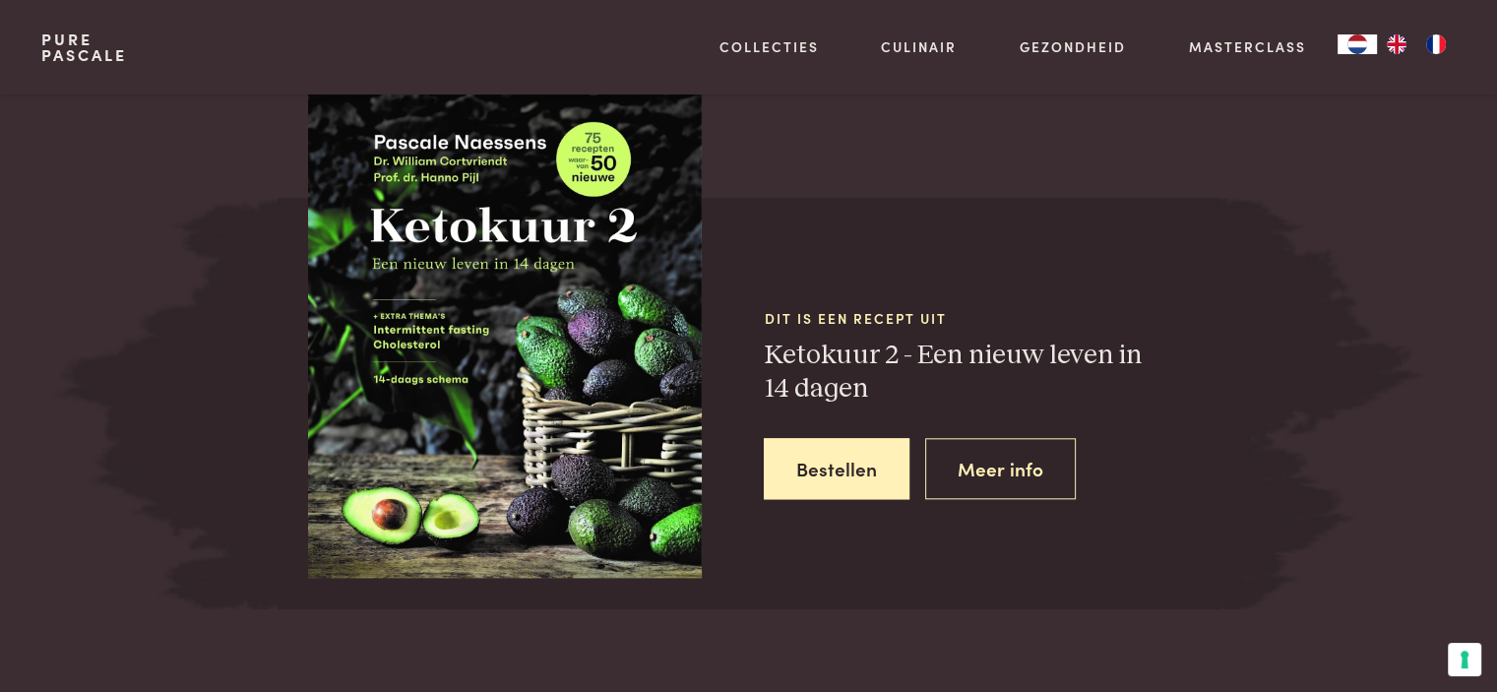
scroll to position [702, 0]
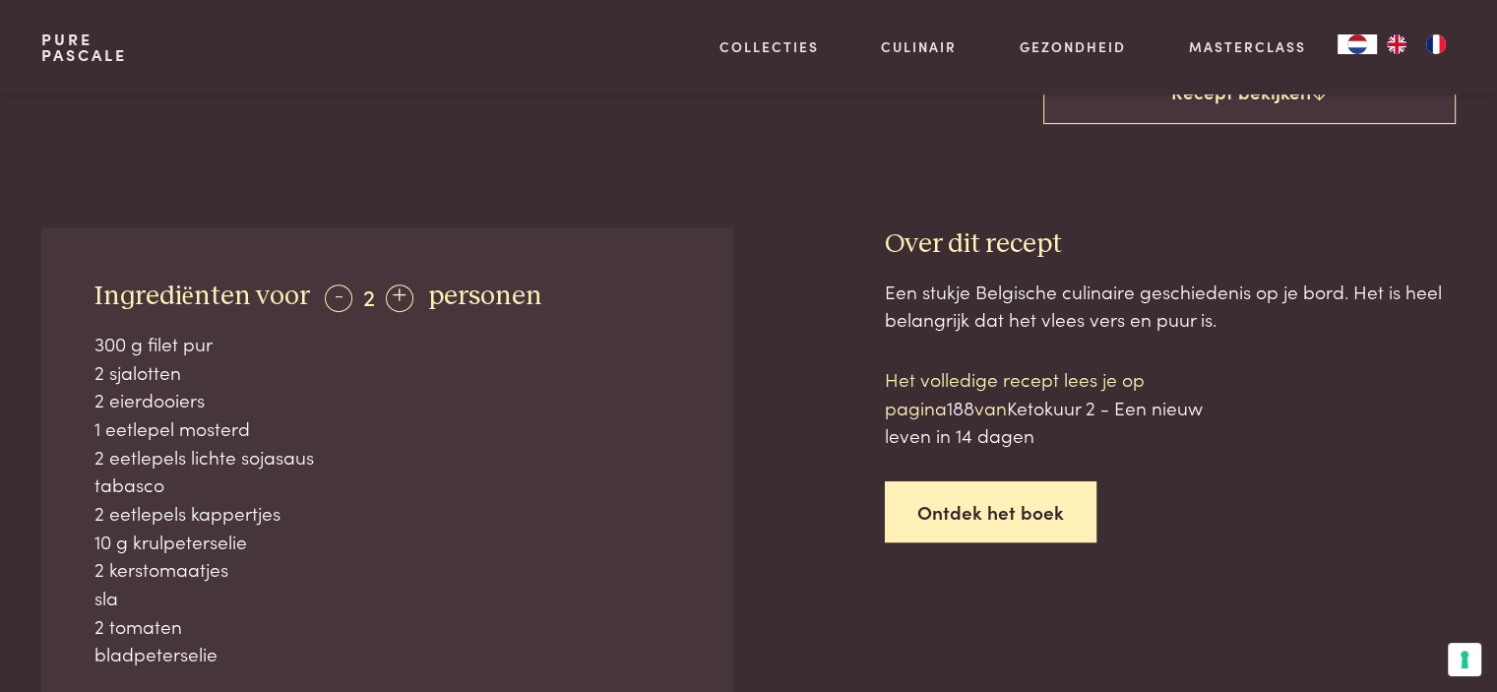
click at [925, 516] on link "Ontdek het boek" at bounding box center [991, 512] width 212 height 62
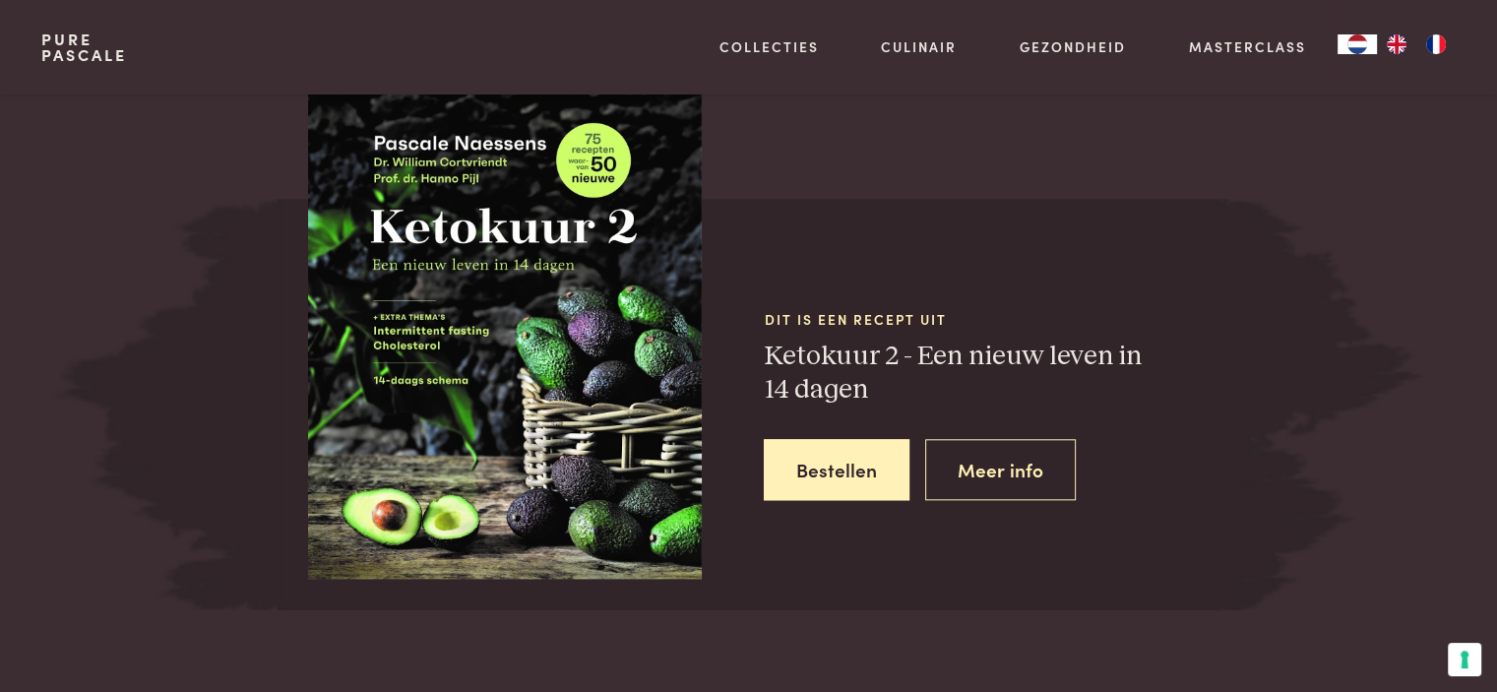
scroll to position [1948, 0]
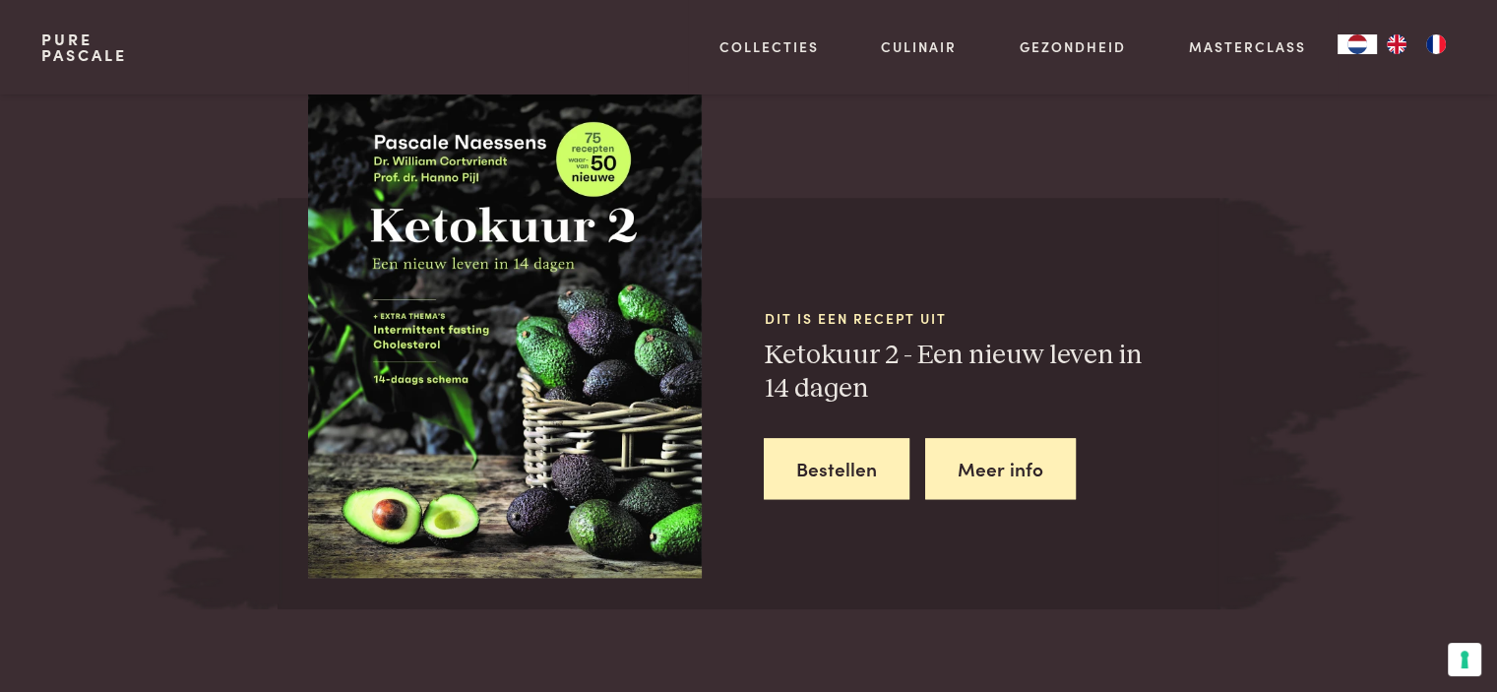
click at [1023, 463] on link "Meer info" at bounding box center [1000, 469] width 151 height 62
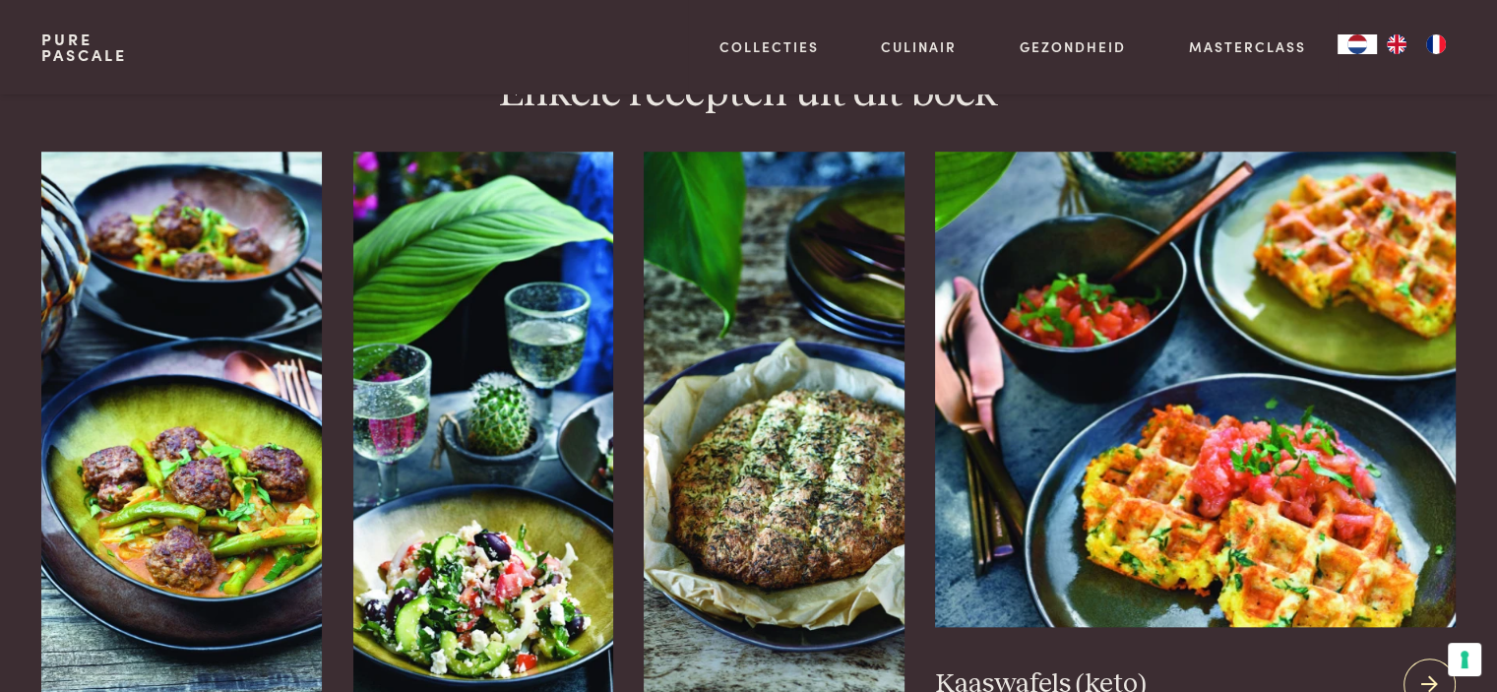
scroll to position [1822, 0]
click at [1256, 470] on img at bounding box center [1195, 389] width 520 height 475
